Goal: Information Seeking & Learning: Learn about a topic

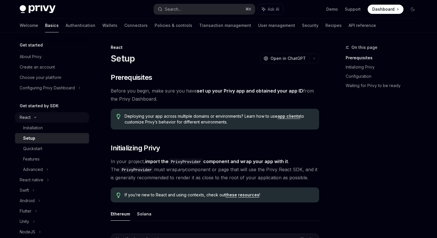
click at [34, 119] on div "React" at bounding box center [52, 117] width 74 height 10
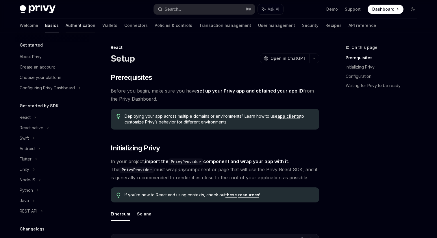
click at [66, 24] on link "Authentication" at bounding box center [81, 26] width 30 height 14
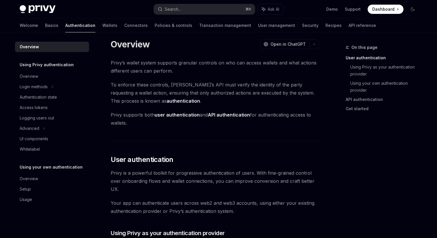
scroll to position [6, 0]
click at [102, 24] on link "Wallets" at bounding box center [109, 26] width 15 height 14
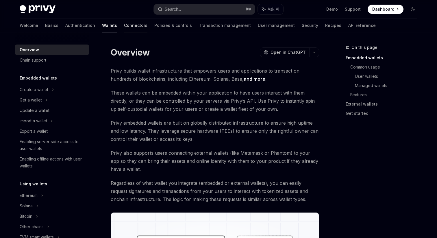
click at [124, 26] on link "Connectors" at bounding box center [135, 26] width 23 height 14
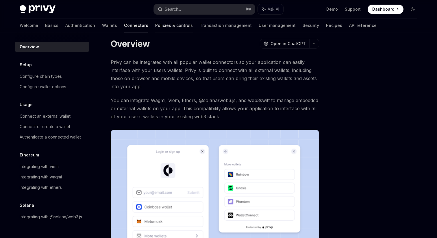
click at [155, 26] on link "Policies & controls" at bounding box center [174, 26] width 38 height 14
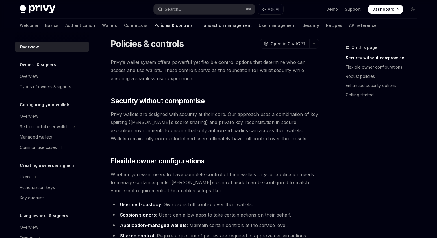
click at [200, 26] on link "Transaction management" at bounding box center [226, 26] width 52 height 14
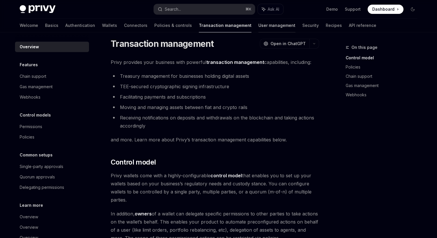
click at [259, 24] on link "User management" at bounding box center [277, 26] width 37 height 14
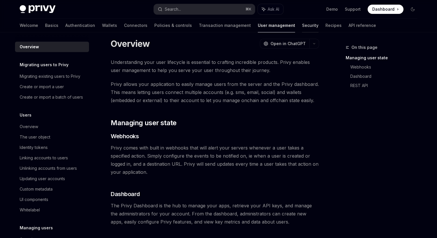
click at [302, 25] on link "Security" at bounding box center [310, 26] width 16 height 14
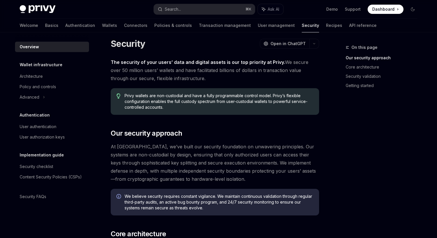
click at [308, 25] on div "Welcome Basics Authentication Wallets Connectors Policies & controls Transactio…" at bounding box center [198, 26] width 357 height 14
click at [349, 25] on link "API reference" at bounding box center [362, 26] width 27 height 14
type textarea "*"
